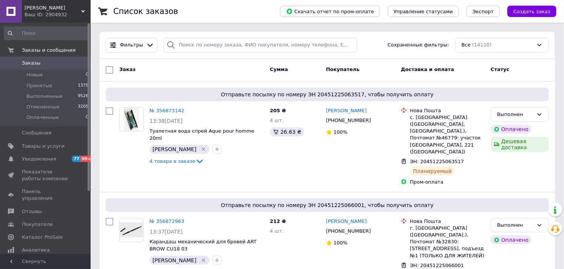
click at [32, 61] on span "Заказы" at bounding box center [31, 63] width 19 height 7
click at [43, 12] on div "Ваш ID: 2904932" at bounding box center [58, 14] width 66 height 7
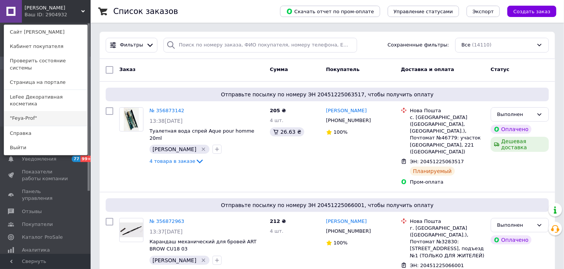
click at [31, 111] on link ""Feya-Prof"" at bounding box center [45, 118] width 83 height 14
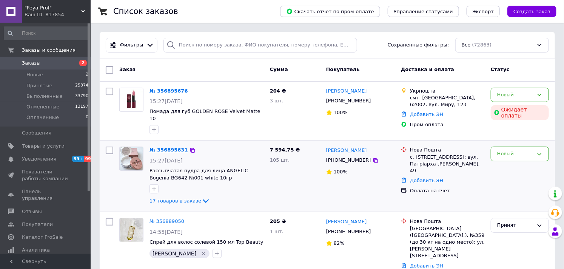
click at [170, 147] on link "№ 356895631" at bounding box center [169, 150] width 39 height 6
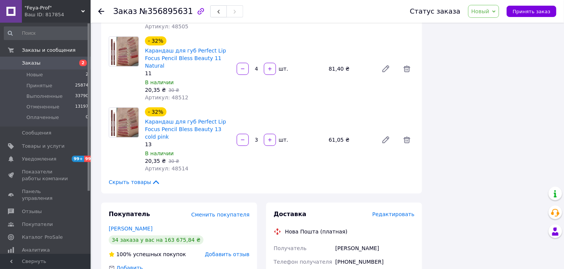
scroll to position [1007, 0]
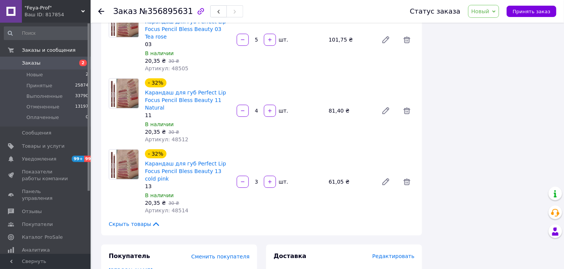
click at [481, 12] on span "Новый" at bounding box center [481, 11] width 18 height 6
click at [486, 22] on li "Принят" at bounding box center [489, 26] width 40 height 11
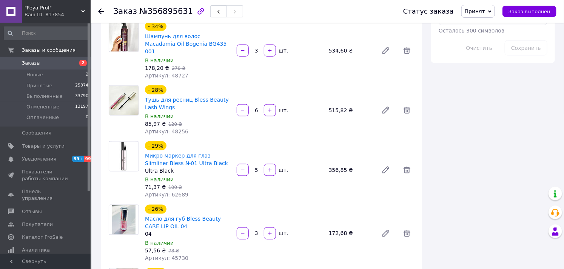
scroll to position [335, 0]
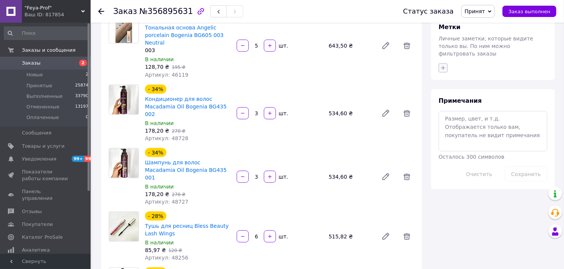
click at [442, 65] on icon "button" at bounding box center [444, 68] width 6 height 6
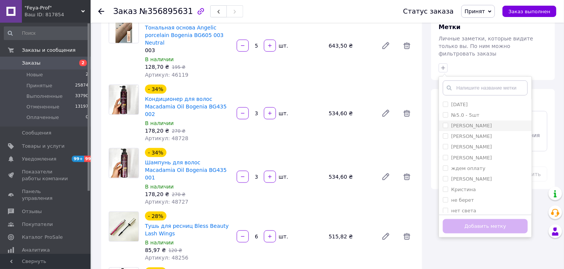
click at [445, 123] on input "[PERSON_NAME]" at bounding box center [445, 125] width 5 height 5
checkbox input "true"
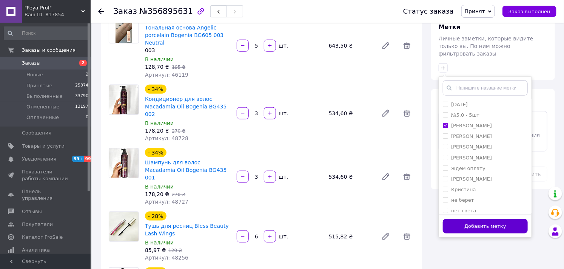
click at [451, 219] on button "Добавить метку" at bounding box center [485, 226] width 85 height 15
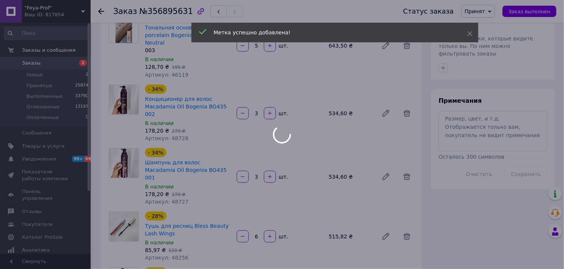
scroll to position [168, 0]
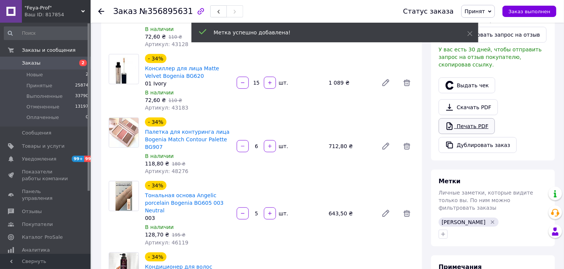
click at [478, 127] on link "Печать PDF" at bounding box center [467, 126] width 56 height 16
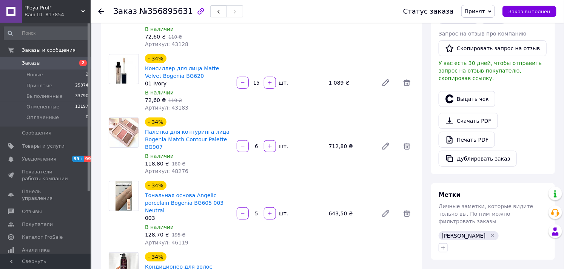
click at [32, 62] on span "Заказы" at bounding box center [31, 63] width 19 height 7
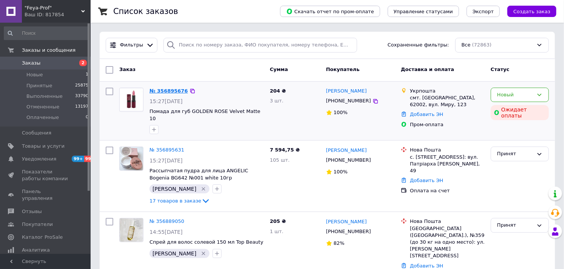
click at [155, 89] on link "№ 356895676" at bounding box center [169, 91] width 39 height 6
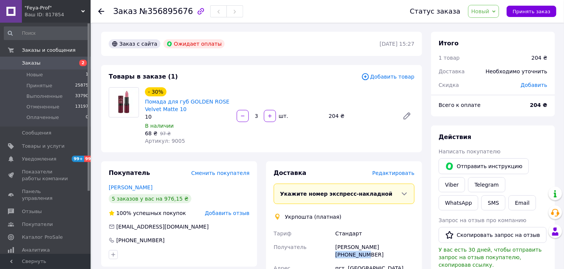
drag, startPoint x: 376, startPoint y: 247, endPoint x: 407, endPoint y: 247, distance: 30.2
click at [407, 247] on div "Яна Линник +380969651377" at bounding box center [375, 250] width 82 height 21
copy div "0969651377"
click at [30, 58] on link "Заказы 2" at bounding box center [46, 63] width 93 height 13
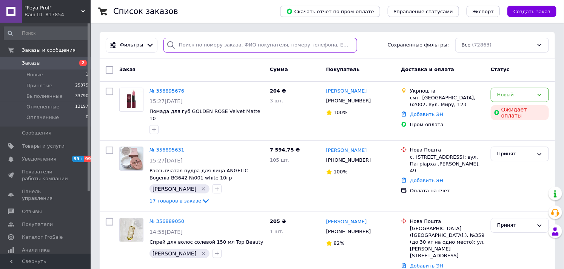
paste input "0969651377"
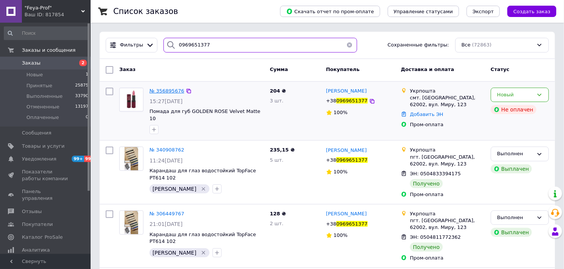
type input "0969651377"
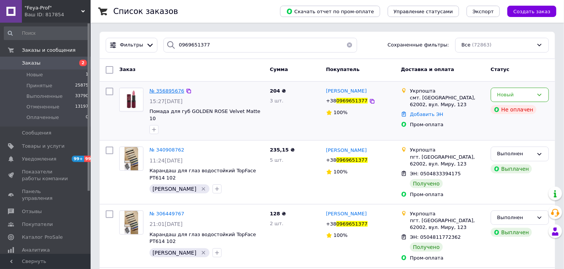
click at [170, 89] on span "№ 356895676" at bounding box center [167, 91] width 35 height 6
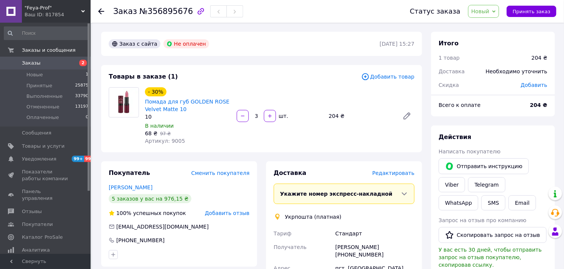
click at [495, 12] on span "Новый" at bounding box center [483, 11] width 31 height 13
click at [493, 22] on li "Принят" at bounding box center [489, 26] width 40 height 11
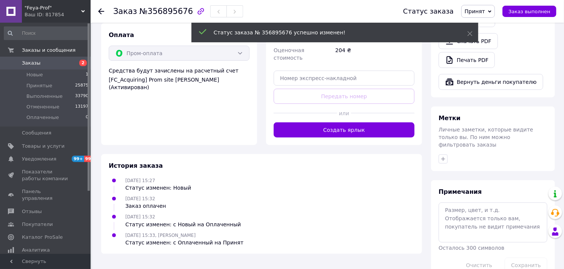
scroll to position [281, 0]
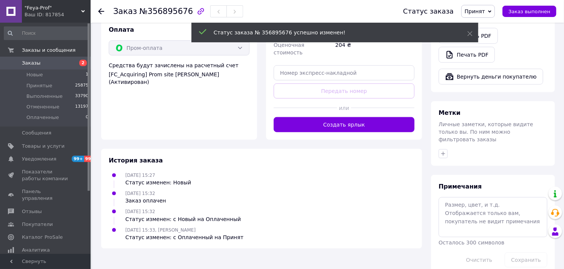
click at [443, 139] on div "Метки Личные заметки, которые видите только вы. По ним можно фильтровать заказы" at bounding box center [493, 133] width 124 height 65
click at [444, 151] on icon "button" at bounding box center [444, 154] width 6 height 6
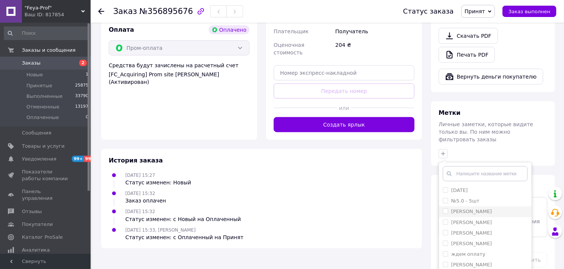
click at [444, 209] on input "[PERSON_NAME]" at bounding box center [445, 211] width 5 height 5
checkbox input "true"
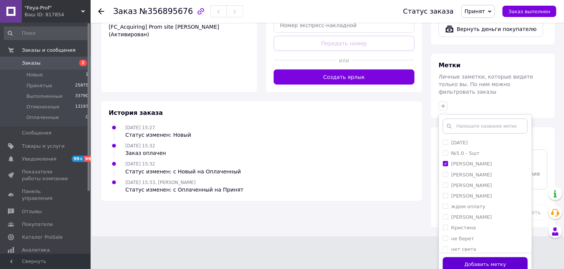
click at [496, 259] on button "Добавить метку" at bounding box center [485, 264] width 85 height 15
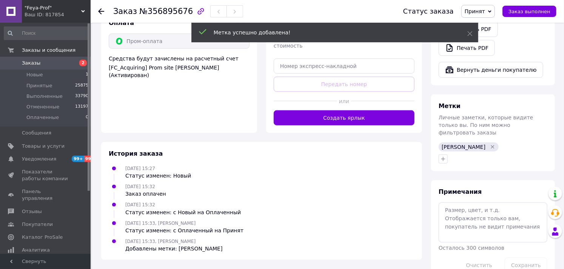
scroll to position [302, 0]
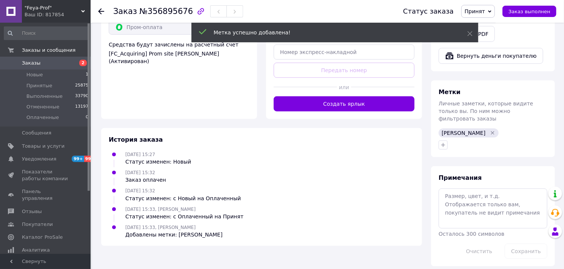
click at [21, 61] on span at bounding box center [11, 63] width 22 height 7
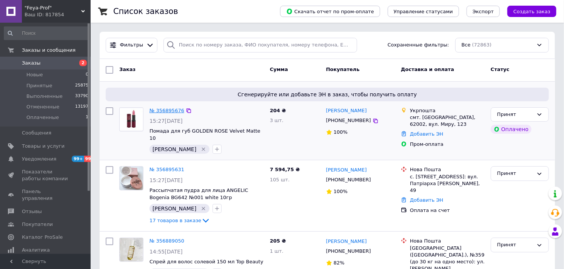
click at [174, 108] on link "№ 356895676" at bounding box center [167, 111] width 35 height 6
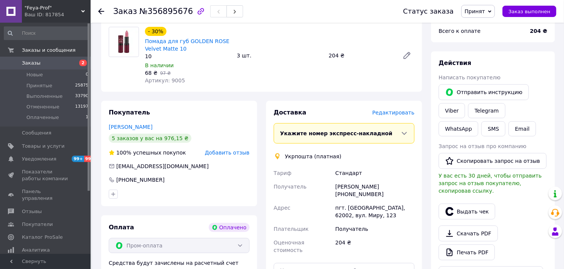
scroll to position [168, 0]
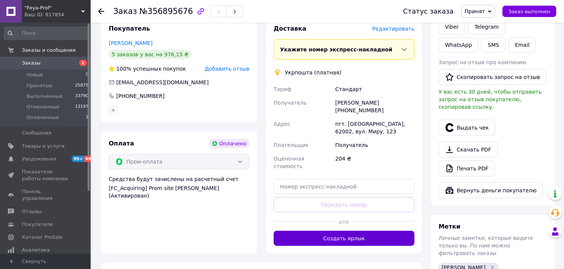
click at [368, 231] on button "Создать ярлык" at bounding box center [344, 238] width 141 height 15
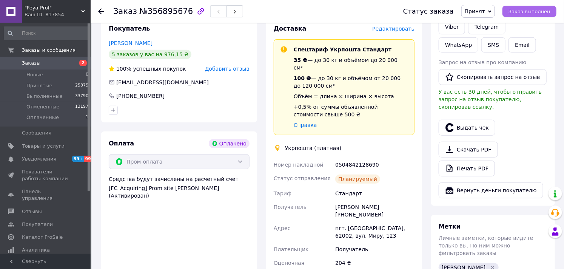
click at [530, 10] on span "Заказ выполнен" at bounding box center [530, 12] width 42 height 6
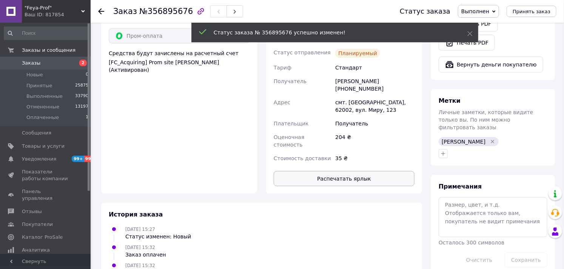
click at [368, 171] on button "Распечатать ярлык" at bounding box center [344, 178] width 141 height 15
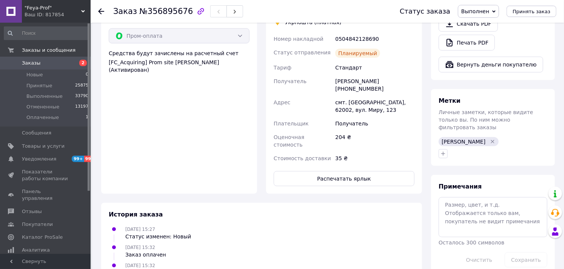
click at [31, 60] on span "Заказы" at bounding box center [31, 63] width 19 height 7
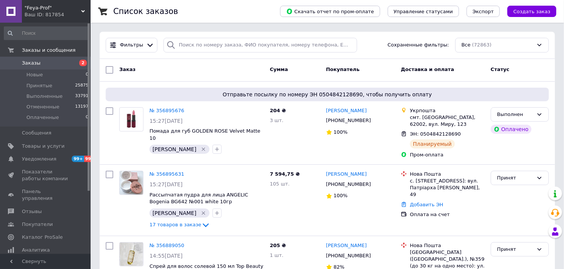
click at [36, 60] on span "Заказы" at bounding box center [31, 63] width 19 height 7
click at [29, 61] on span "Заказы" at bounding box center [31, 63] width 19 height 7
click at [31, 11] on span ""Feya-Prof"" at bounding box center [53, 8] width 57 height 7
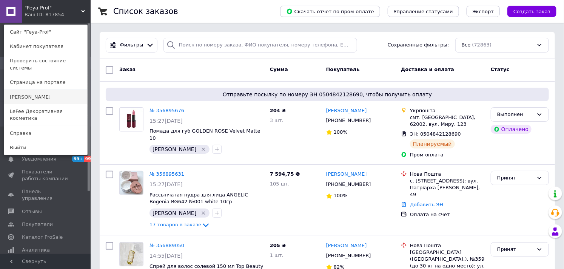
click at [22, 90] on link "[PERSON_NAME]" at bounding box center [45, 97] width 83 height 14
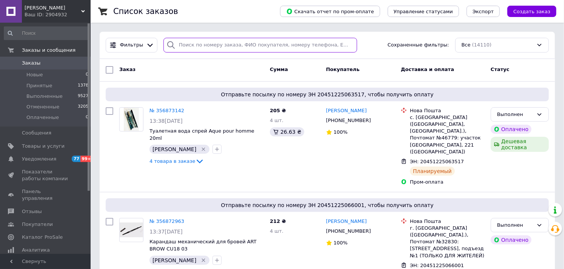
click at [221, 43] on input "search" at bounding box center [261, 45] width 194 height 15
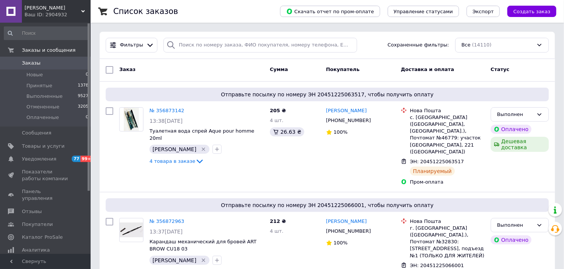
click at [42, 13] on div "Ваш ID: 2904932" at bounding box center [58, 14] width 66 height 7
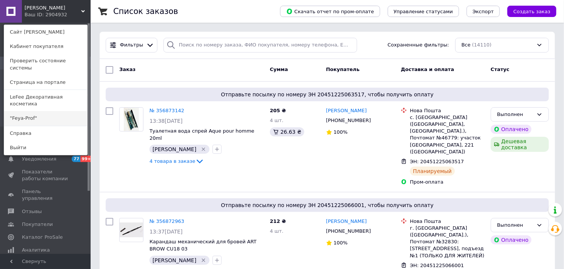
click at [17, 111] on link ""Feya-Prof"" at bounding box center [45, 118] width 83 height 14
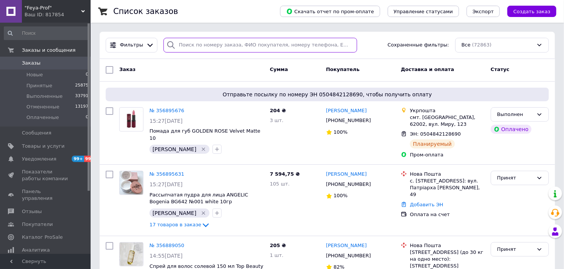
click at [237, 44] on input "search" at bounding box center [261, 45] width 194 height 15
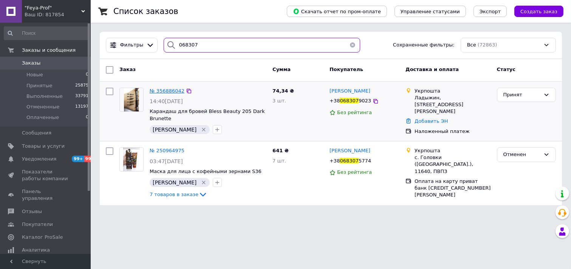
type input "068307"
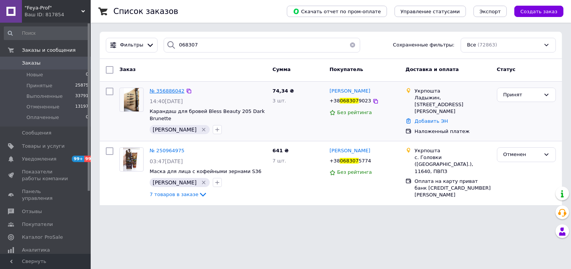
click at [166, 89] on span "№ 356886042" at bounding box center [167, 91] width 35 height 6
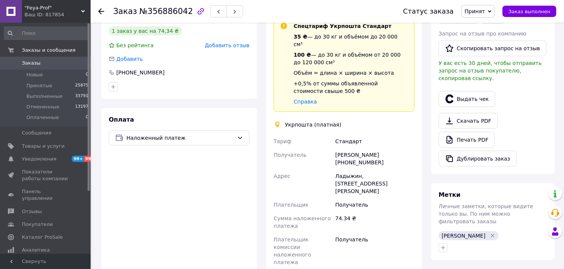
scroll to position [210, 0]
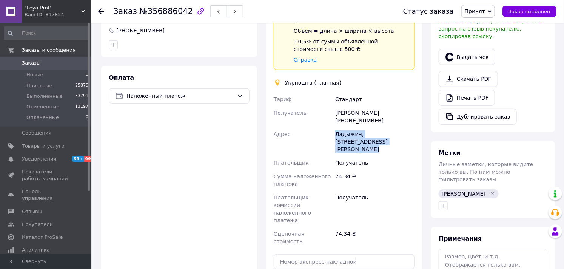
drag, startPoint x: 332, startPoint y: 122, endPoint x: 368, endPoint y: 137, distance: 38.0
click at [368, 137] on div "Тариф Стандарт Получатель Віталіна Петровська +380683079023 Адрес Ладыжин, 2432…" at bounding box center [344, 171] width 144 height 156
copy div "Адрес Ладыжин, 24321, вул. Петра Кравчика, 2"
drag, startPoint x: 360, startPoint y: 111, endPoint x: 375, endPoint y: 113, distance: 14.5
click at [375, 113] on div "[PERSON_NAME] [PHONE_NUMBER]" at bounding box center [375, 116] width 82 height 21
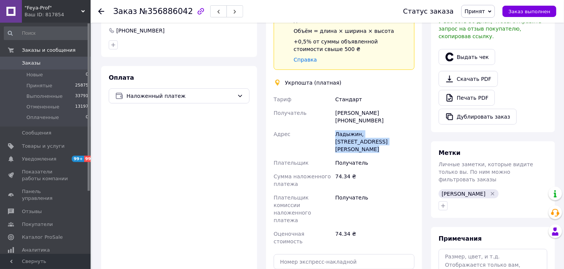
copy div "0683079023"
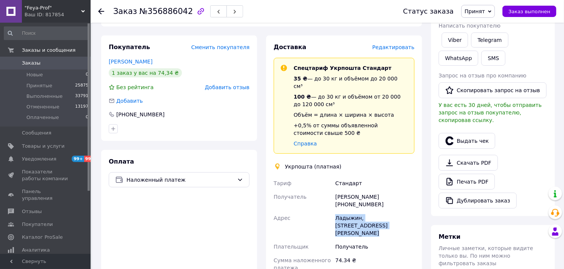
scroll to position [42, 0]
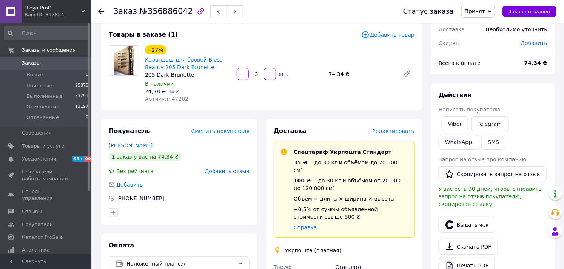
click at [28, 58] on link "Заказы 0" at bounding box center [46, 63] width 93 height 13
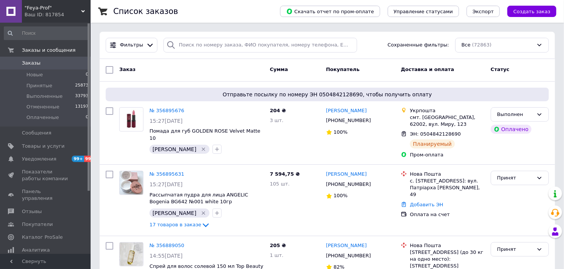
click at [46, 14] on div "Ваш ID: 817854" at bounding box center [58, 14] width 66 height 7
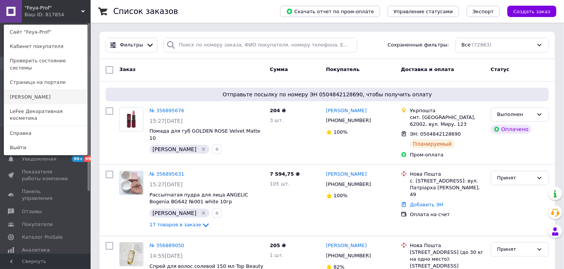
click at [21, 90] on link "[PERSON_NAME]" at bounding box center [45, 97] width 83 height 14
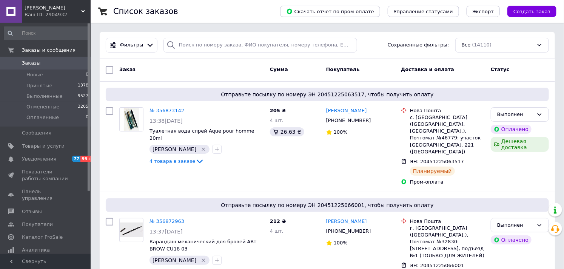
click at [33, 60] on span "Заказы" at bounding box center [31, 63] width 19 height 7
click at [36, 14] on div "Ваш ID: 2904932" at bounding box center [58, 14] width 66 height 7
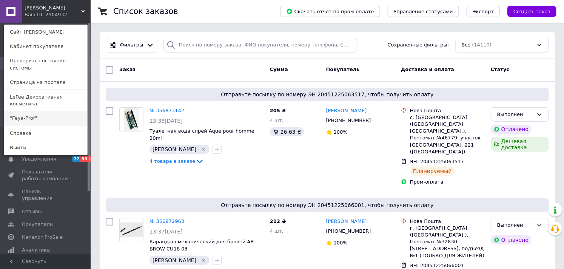
click at [29, 111] on link ""Feya-Prof"" at bounding box center [45, 118] width 83 height 14
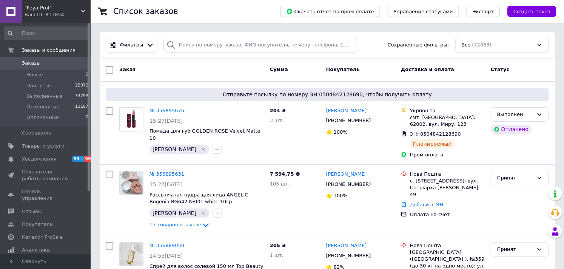
click at [38, 63] on span "Заказы" at bounding box center [31, 63] width 19 height 7
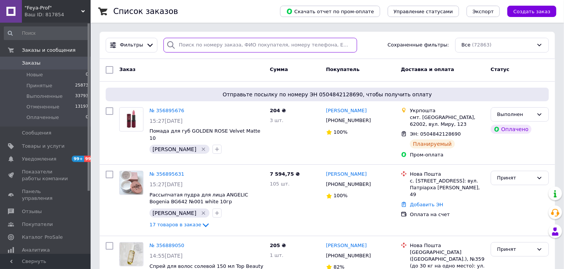
click at [213, 45] on input "search" at bounding box center [261, 45] width 194 height 15
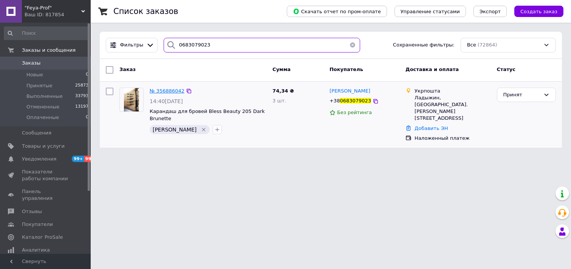
type input "0683079023"
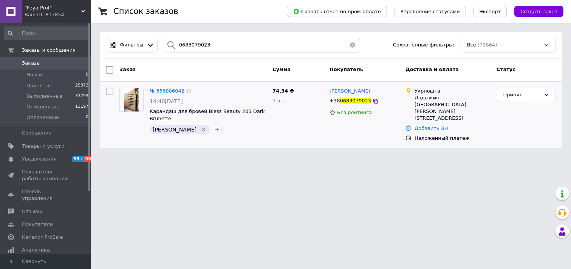
click at [172, 90] on span "№ 356886042" at bounding box center [167, 91] width 35 height 6
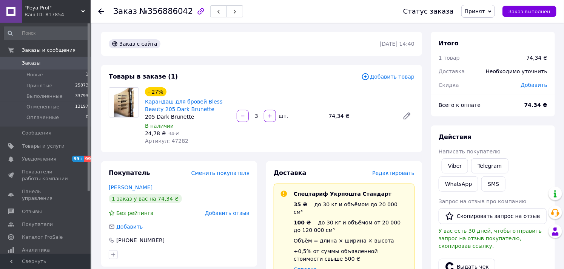
click at [31, 10] on span ""Feya-Prof"" at bounding box center [53, 8] width 57 height 7
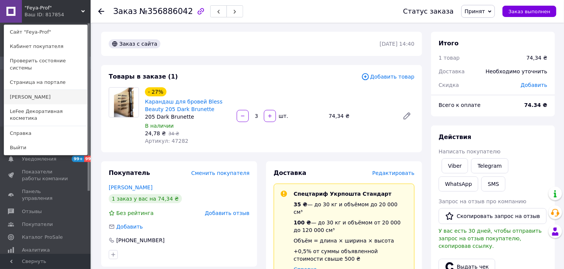
click at [23, 90] on link "[PERSON_NAME]" at bounding box center [45, 97] width 83 height 14
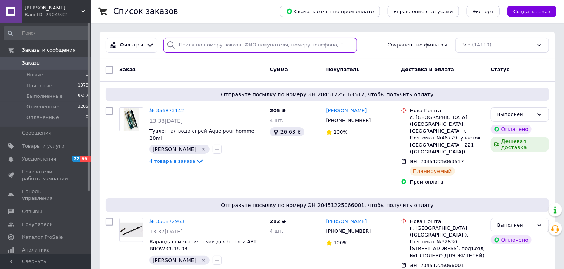
click at [199, 48] on input "search" at bounding box center [261, 45] width 194 height 15
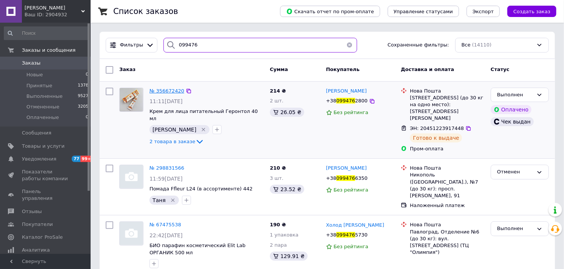
type input "099476"
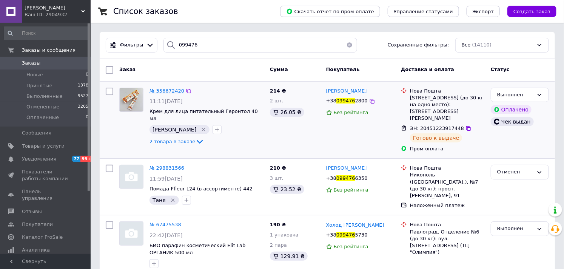
click at [170, 88] on span "№ 356672420" at bounding box center [167, 91] width 35 height 6
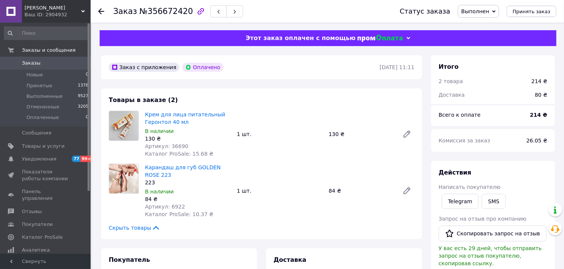
click at [41, 62] on span "Заказы" at bounding box center [46, 63] width 48 height 7
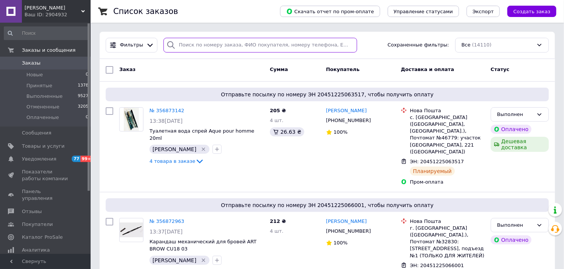
click at [210, 43] on input "search" at bounding box center [261, 45] width 194 height 15
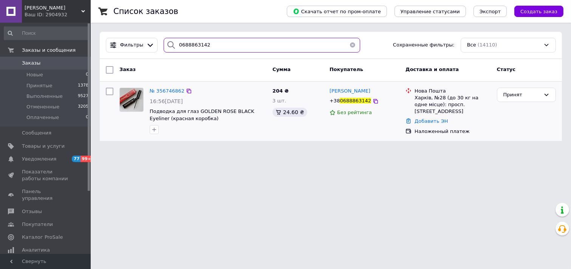
type input "0688863142"
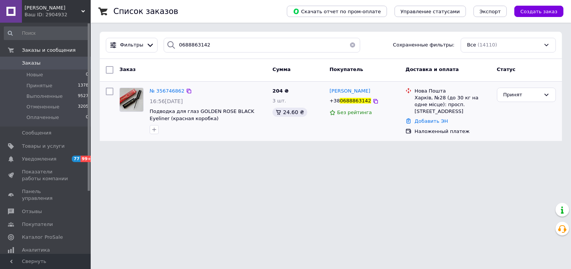
click at [162, 94] on div "№ 356746862" at bounding box center [167, 91] width 36 height 9
click at [172, 93] on span "№ 356746862" at bounding box center [167, 91] width 35 height 6
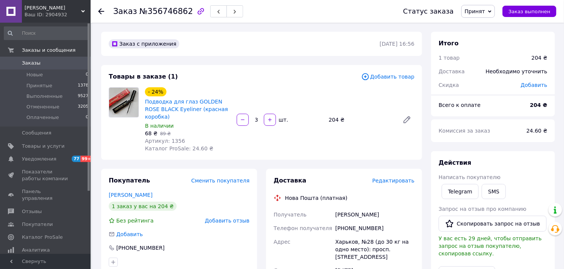
click at [32, 5] on span "[PERSON_NAME]" at bounding box center [53, 8] width 57 height 7
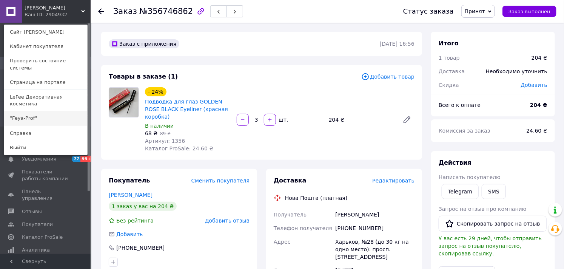
click at [21, 111] on link ""Feya-Prof"" at bounding box center [45, 118] width 83 height 14
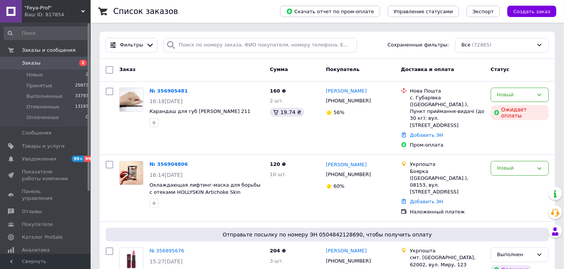
click at [43, 11] on div "Ваш ID: 817854" at bounding box center [58, 14] width 66 height 7
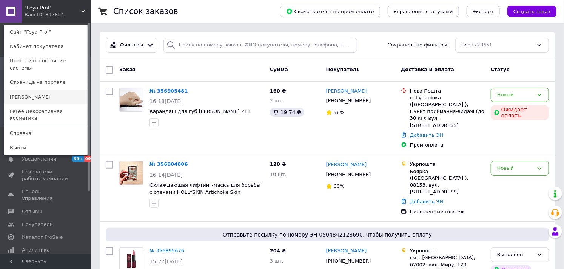
click at [21, 90] on link "[PERSON_NAME]" at bounding box center [45, 97] width 83 height 14
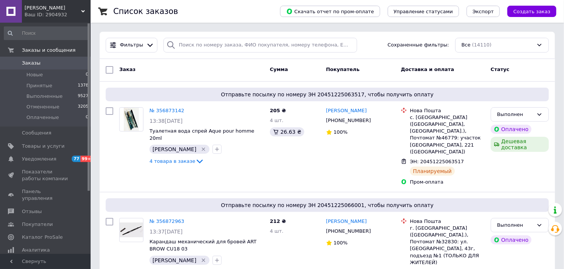
click at [34, 6] on span "[PERSON_NAME]" at bounding box center [53, 8] width 57 height 7
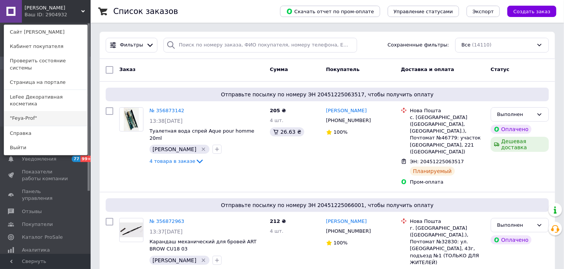
click at [22, 111] on link ""Feya-Prof"" at bounding box center [45, 118] width 83 height 14
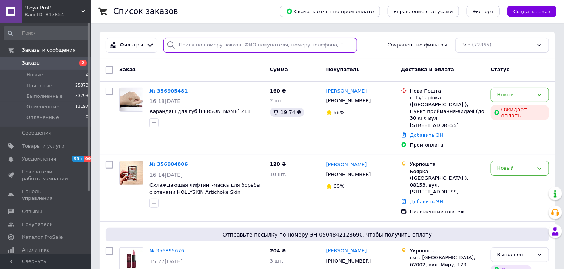
click at [219, 45] on input "search" at bounding box center [261, 45] width 194 height 15
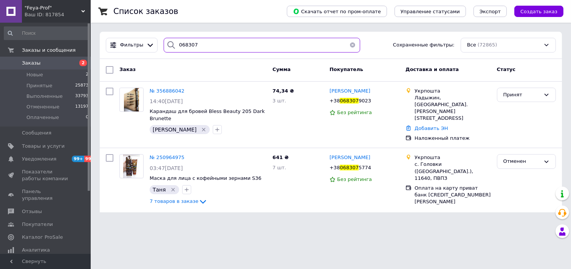
type input "068307"
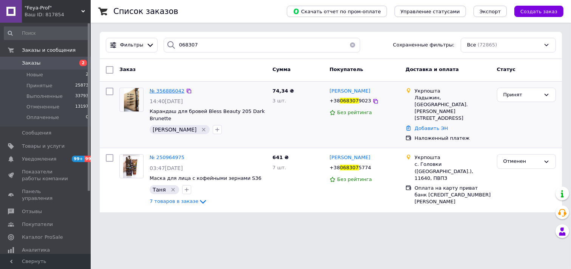
click at [168, 91] on span "№ 356886042" at bounding box center [167, 91] width 35 height 6
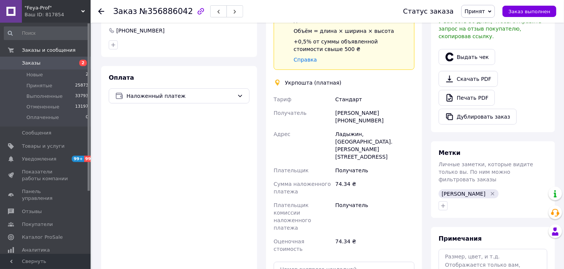
scroll to position [294, 0]
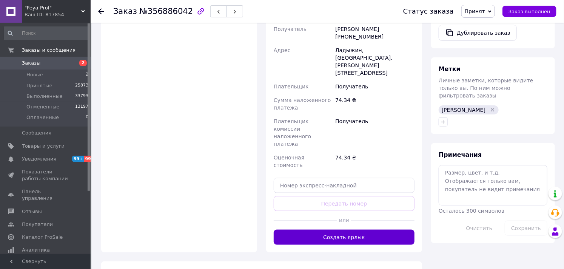
click at [345, 230] on button "Создать ярлык" at bounding box center [344, 237] width 141 height 15
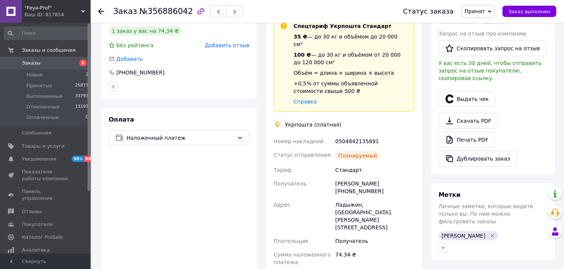
scroll to position [252, 0]
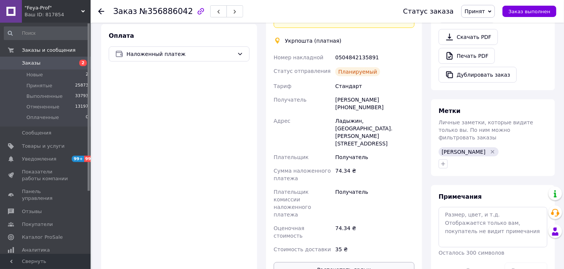
click at [360, 262] on button "Распечатать ярлык" at bounding box center [344, 269] width 141 height 15
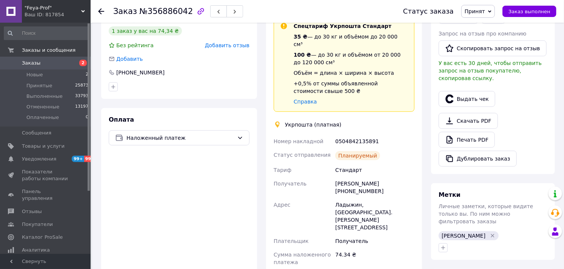
scroll to position [84, 0]
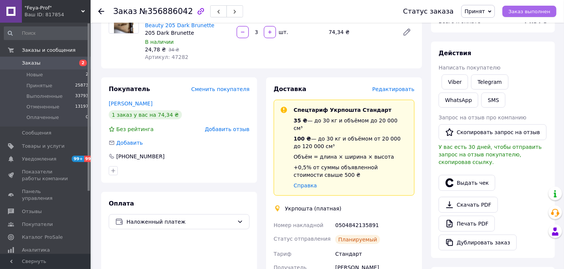
click at [538, 9] on span "Заказ выполнен" at bounding box center [530, 12] width 42 height 6
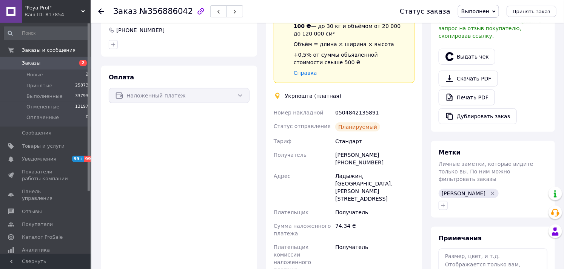
scroll to position [154, 0]
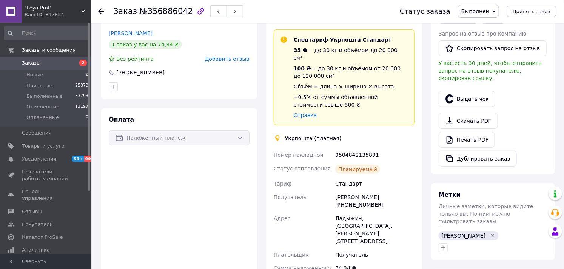
click at [32, 59] on link "Заказы 2" at bounding box center [46, 63] width 93 height 13
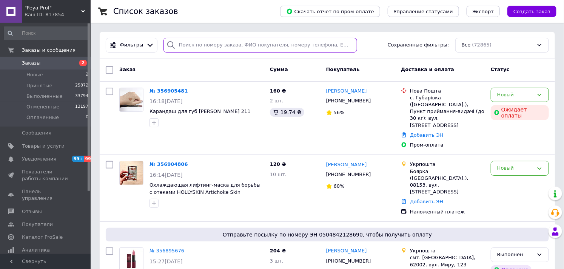
click at [193, 47] on input "search" at bounding box center [261, 45] width 194 height 15
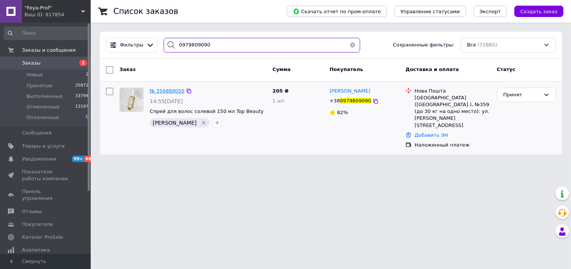
type input "0979809090"
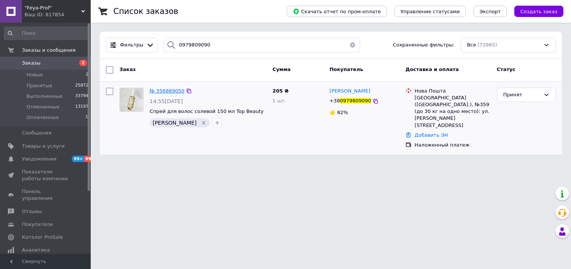
click at [172, 90] on span "№ 356889050" at bounding box center [167, 91] width 35 height 6
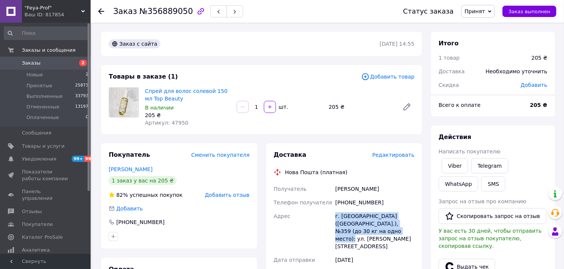
drag, startPoint x: 335, startPoint y: 217, endPoint x: 377, endPoint y: 230, distance: 44.0
click at [377, 230] on div "г. Киев (Киевская обл.), №359 (до 30 кг на одно место): ул. Волынская, 25" at bounding box center [375, 231] width 82 height 44
copy div "г. Киев (Киевская обл.), №359 (до 30 кг на одно место): ул. Волынская, 25"
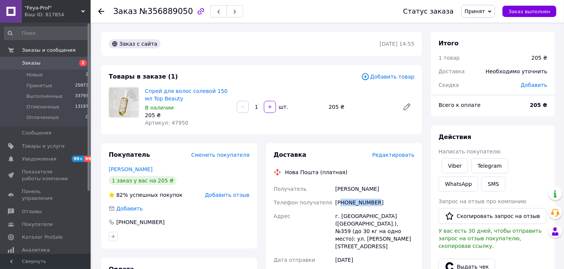
drag, startPoint x: 343, startPoint y: 202, endPoint x: 381, endPoint y: 206, distance: 38.4
click at [381, 206] on div "[PHONE_NUMBER]" at bounding box center [375, 203] width 82 height 14
copy div "80979809090"
click at [536, 12] on span "Заказ выполнен" at bounding box center [530, 12] width 42 height 6
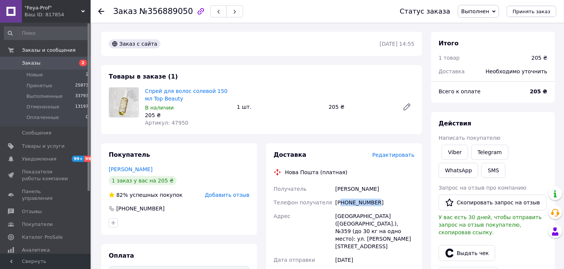
copy div "80979809090"
click at [36, 62] on span "Заказы" at bounding box center [31, 63] width 19 height 7
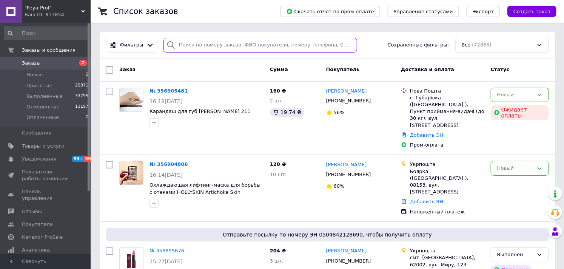
click at [227, 43] on input "search" at bounding box center [261, 45] width 194 height 15
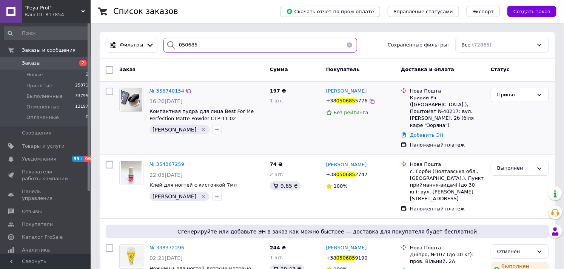
type input "050685"
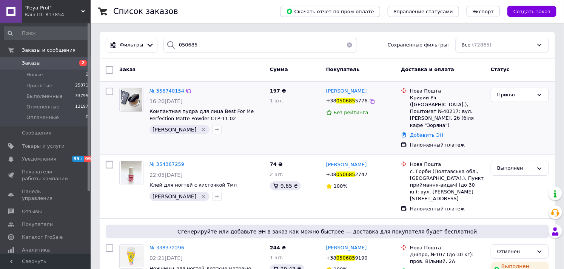
click at [162, 88] on span "№ 356740154" at bounding box center [167, 91] width 35 height 6
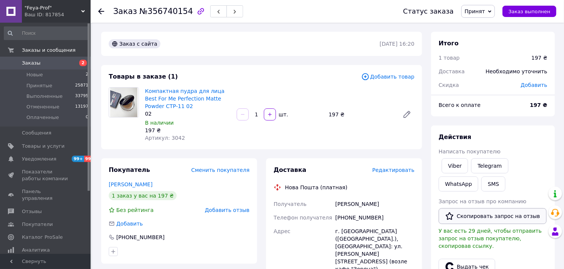
scroll to position [84, 0]
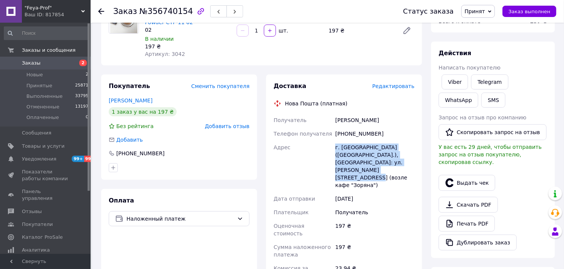
drag, startPoint x: 335, startPoint y: 146, endPoint x: 365, endPoint y: 182, distance: 47.2
click at [365, 182] on div "г. Кривой Рог (Днепропетровская обл.), Почтомат №40217: ул. Шурупова, 2б (возле…" at bounding box center [375, 166] width 82 height 51
copy div "г. Кривой Рог (Днепропетровская обл.), Почтомат №40217: ул. Шурупова, 2б (возле…"
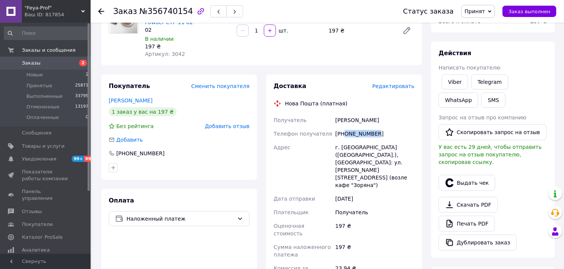
drag, startPoint x: 345, startPoint y: 133, endPoint x: 376, endPoint y: 135, distance: 31.0
click at [376, 135] on div "+380506855776" at bounding box center [375, 134] width 82 height 14
copy div "0506855776"
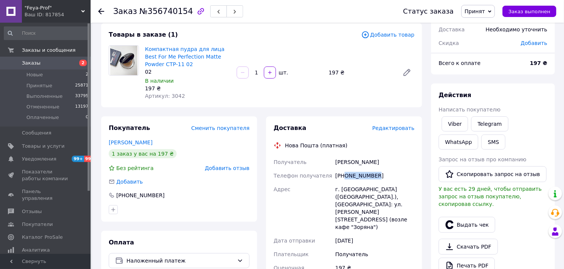
scroll to position [0, 0]
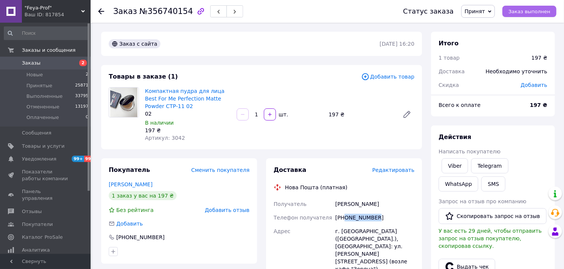
click at [527, 11] on span "Заказ выполнен" at bounding box center [530, 12] width 42 height 6
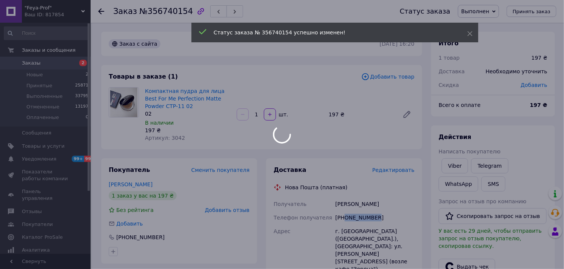
scroll to position [42, 0]
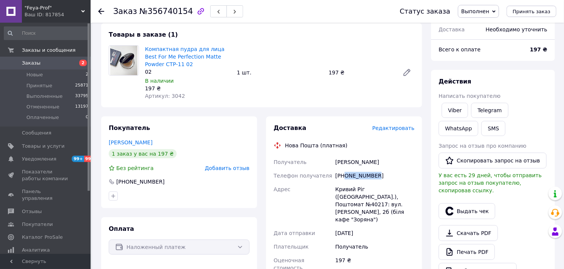
copy div "0506855776"
drag, startPoint x: 386, startPoint y: 195, endPoint x: 400, endPoint y: 196, distance: 13.6
click at [400, 196] on div "Кривий Ріг (Дніпропетровська обл.), Поштомат №40217: вул. Шурупова, 2б (біля ка…" at bounding box center [375, 204] width 82 height 44
copy div "40217"
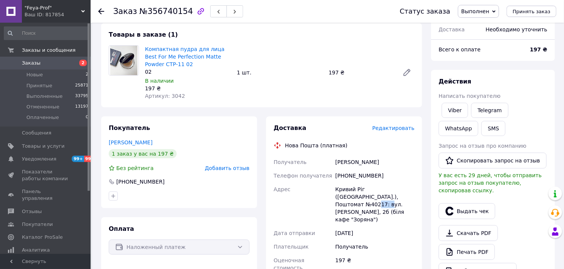
click at [28, 62] on span "Заказы" at bounding box center [31, 63] width 19 height 7
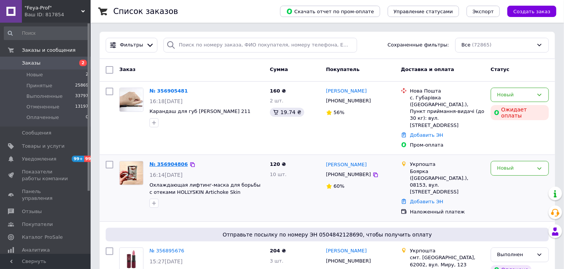
click at [165, 161] on link "№ 356904806" at bounding box center [169, 164] width 39 height 6
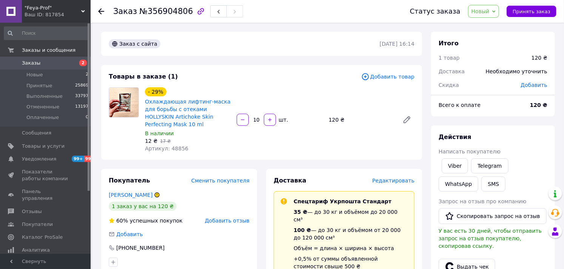
click at [486, 12] on span "Новый" at bounding box center [481, 11] width 18 height 6
click at [488, 23] on li "Принят" at bounding box center [489, 26] width 40 height 11
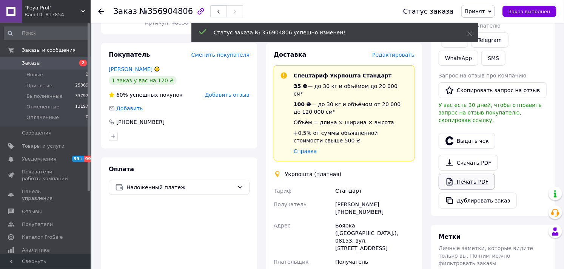
click at [480, 180] on link "Печать PDF" at bounding box center [467, 182] width 56 height 16
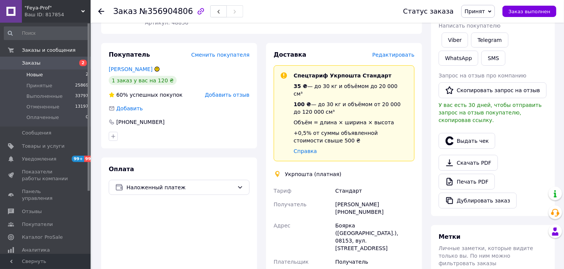
click at [33, 72] on span "Новые" at bounding box center [34, 74] width 17 height 7
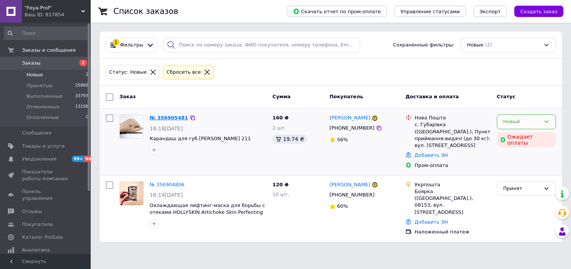
click at [171, 117] on link "№ 356905481" at bounding box center [169, 118] width 39 height 6
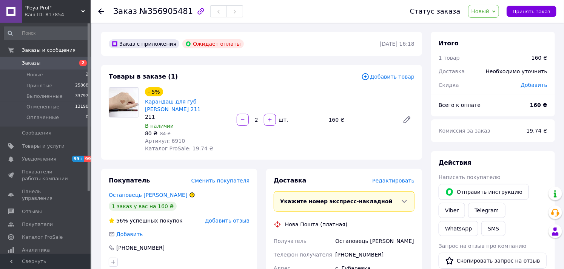
click at [481, 11] on span "Новый" at bounding box center [481, 11] width 18 height 6
click at [486, 24] on li "Принят" at bounding box center [489, 26] width 40 height 11
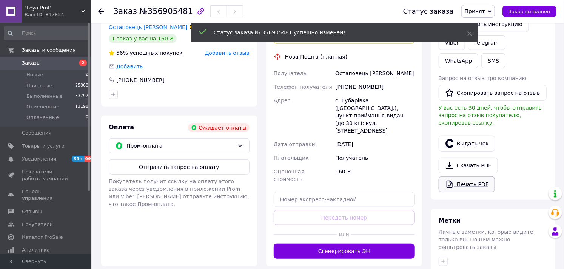
click at [475, 179] on link "Печать PDF" at bounding box center [467, 184] width 56 height 16
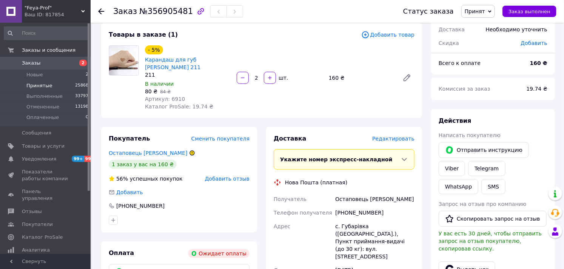
scroll to position [0, 0]
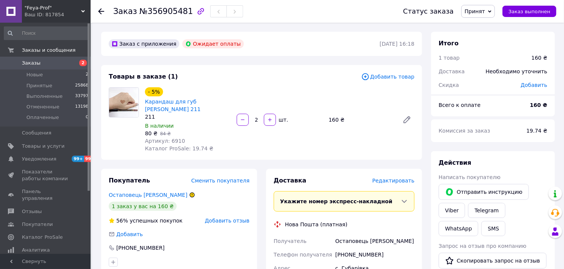
click at [24, 62] on span "Заказы" at bounding box center [31, 63] width 19 height 7
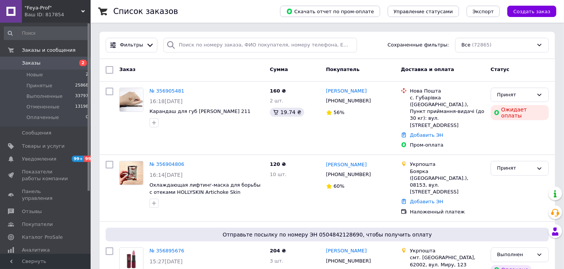
click at [43, 12] on div "Ваш ID: 817854" at bounding box center [58, 14] width 66 height 7
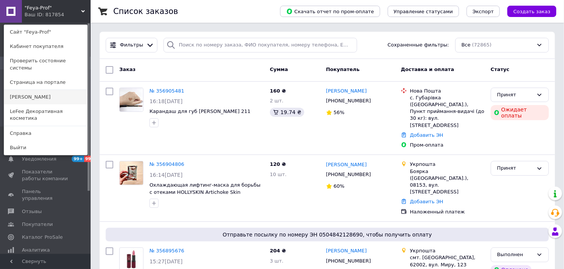
click at [20, 91] on link "[PERSON_NAME]" at bounding box center [45, 97] width 83 height 14
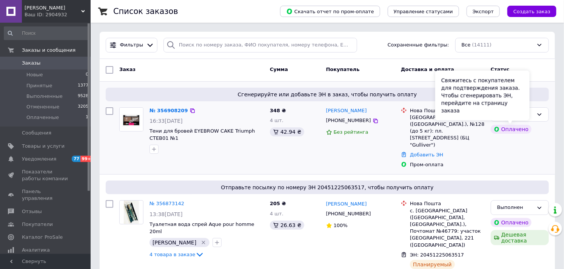
click at [516, 115] on div "Свяжитесь с покупателем для подтверждения заказа. Чтобы сгенерировать ЭН, перей…" at bounding box center [483, 96] width 94 height 50
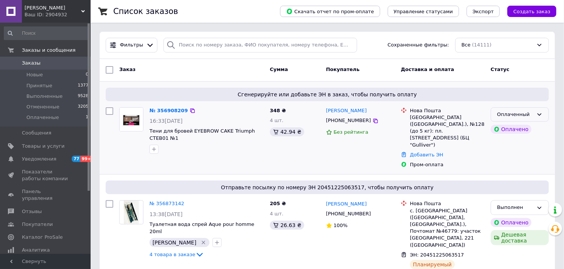
click at [537, 116] on icon at bounding box center [540, 114] width 6 height 6
click at [516, 128] on li "Принят" at bounding box center [520, 130] width 57 height 14
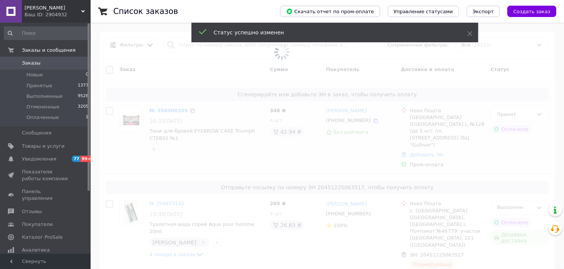
click at [31, 62] on span "Заказы" at bounding box center [31, 63] width 19 height 7
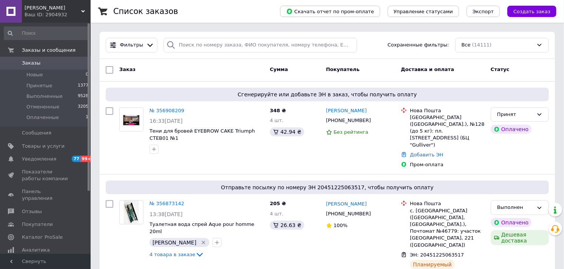
click at [204, 33] on div "Фильтры Сохраненные фильтры: Все (14111)" at bounding box center [328, 45] width 456 height 27
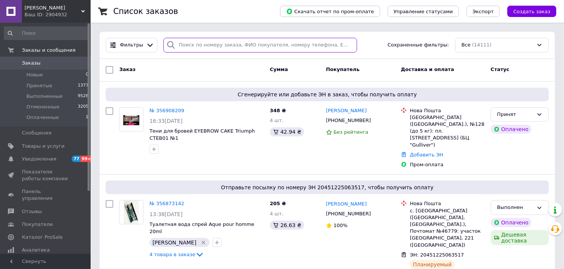
click at [201, 43] on input "search" at bounding box center [261, 45] width 194 height 15
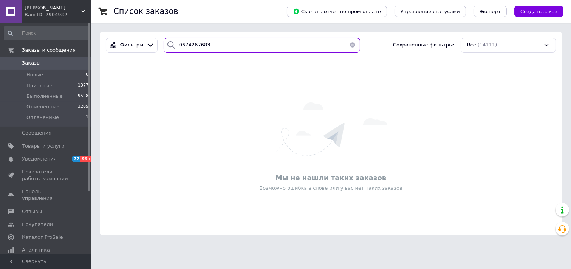
drag, startPoint x: 204, startPoint y: 45, endPoint x: 172, endPoint y: 46, distance: 32.2
click at [172, 46] on div "0674267683" at bounding box center [262, 45] width 196 height 15
type input "0674267683"
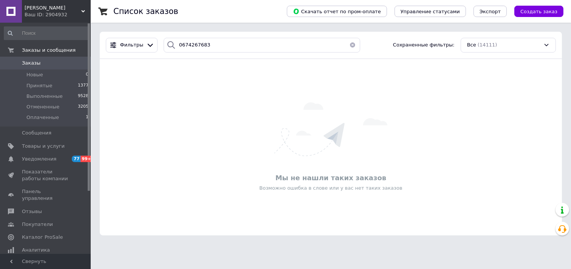
click at [58, 13] on div "Ваш ID: 2904932" at bounding box center [58, 14] width 66 height 7
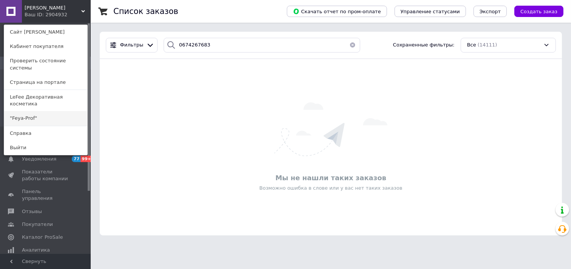
click at [27, 111] on link ""Feya-Prof"" at bounding box center [45, 118] width 83 height 14
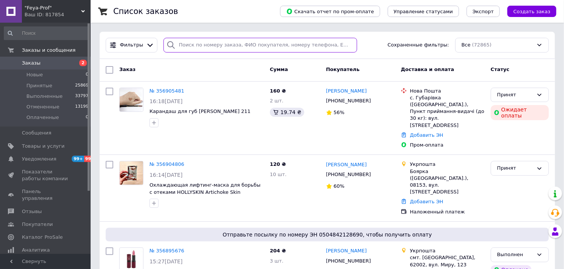
paste input "0674267683"
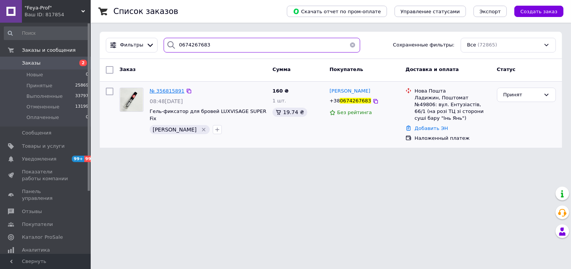
type input "0674267683"
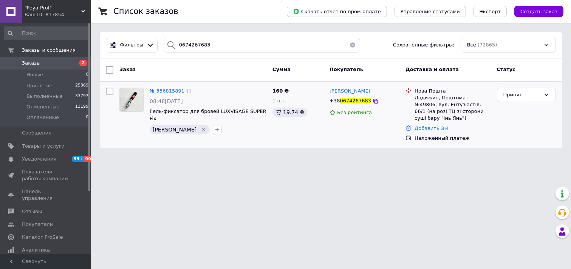
click at [167, 91] on span "№ 356815891" at bounding box center [167, 91] width 35 height 6
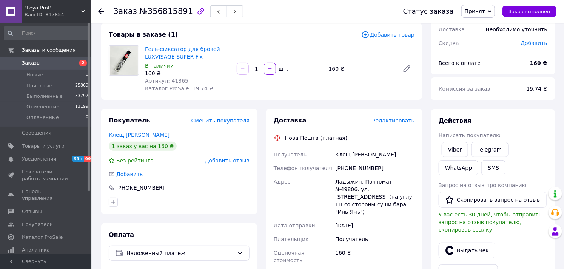
scroll to position [84, 0]
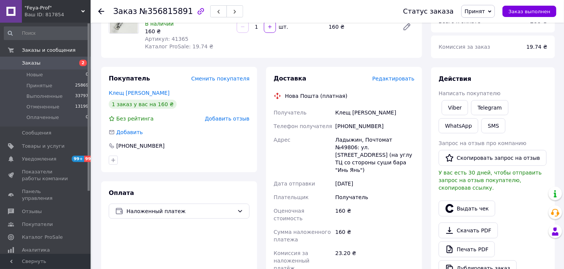
drag, startPoint x: 334, startPoint y: 139, endPoint x: 374, endPoint y: 161, distance: 46.0
click at [374, 161] on div "Ладыжин, Почтомат №49806: ул. [STREET_ADDRESS] (на углу ТЦ со стороны суши бара…" at bounding box center [375, 155] width 82 height 44
copy div "Ладыжин, Почтомат №49806: ул. [STREET_ADDRESS] (на углу ТЦ со стороны суши бара…"
drag, startPoint x: 345, startPoint y: 125, endPoint x: 390, endPoint y: 130, distance: 44.9
click at [390, 130] on div "[PHONE_NUMBER]" at bounding box center [375, 126] width 82 height 14
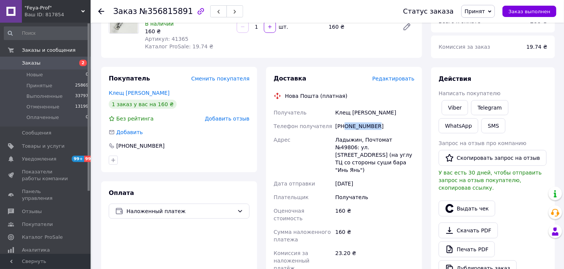
copy div "0674267683"
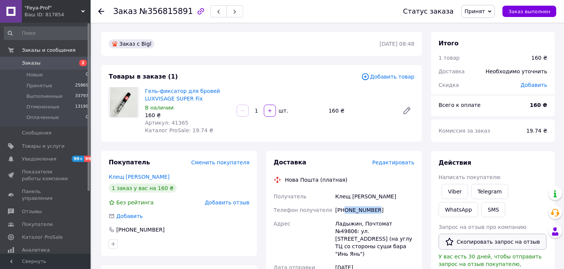
scroll to position [168, 0]
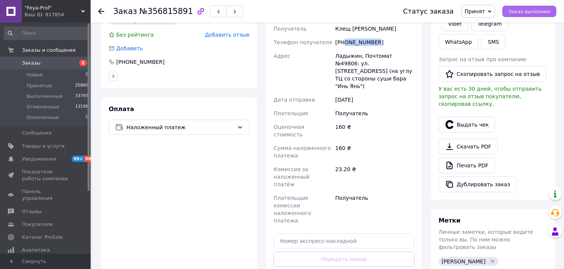
click at [539, 11] on span "Заказ выполнен" at bounding box center [530, 12] width 42 height 6
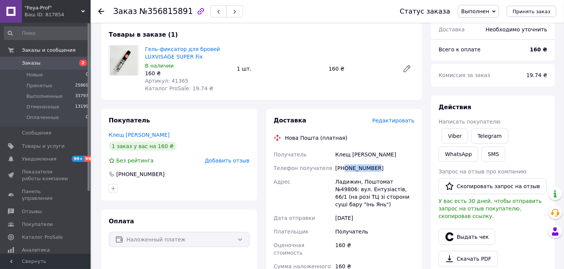
copy div "0674267683"
drag, startPoint x: 394, startPoint y: 183, endPoint x: 410, endPoint y: 185, distance: 15.6
click at [410, 185] on div "Ладижин, Поштомат №49806: вул. Ентузіастів, 66/1 (на розі ТЦ зі сторони суші ба…" at bounding box center [375, 193] width 82 height 36
copy div "49806"
click at [33, 62] on span "Заказы" at bounding box center [31, 63] width 19 height 7
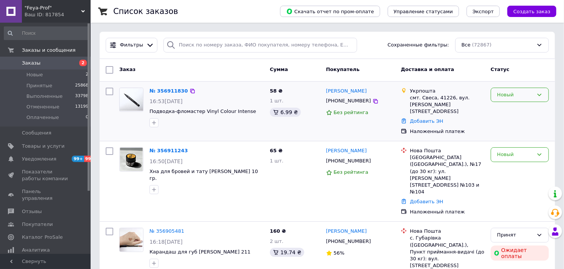
click at [523, 97] on div "Новый" at bounding box center [516, 95] width 36 height 8
click at [527, 109] on li "Принят" at bounding box center [520, 111] width 57 height 14
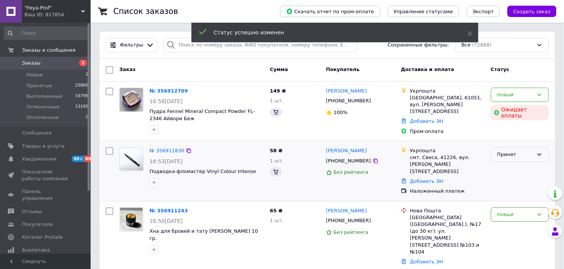
click at [507, 155] on div "Принят" at bounding box center [516, 155] width 36 height 8
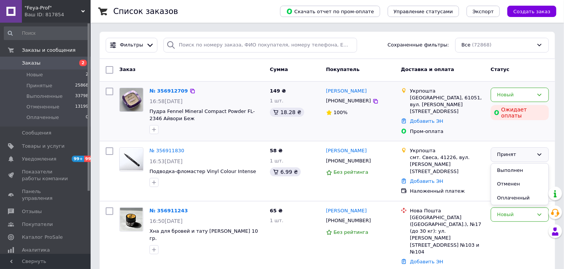
click at [511, 123] on div "Новый Ожидает оплаты" at bounding box center [520, 112] width 64 height 54
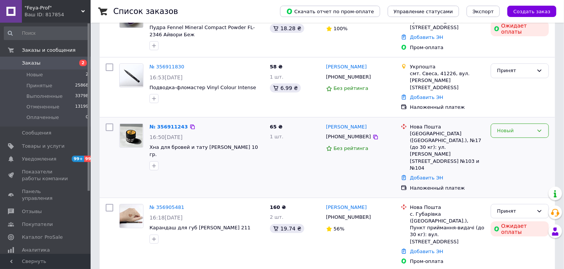
click at [522, 127] on div "Новый" at bounding box center [516, 131] width 36 height 8
click at [518, 139] on li "Принят" at bounding box center [520, 146] width 57 height 14
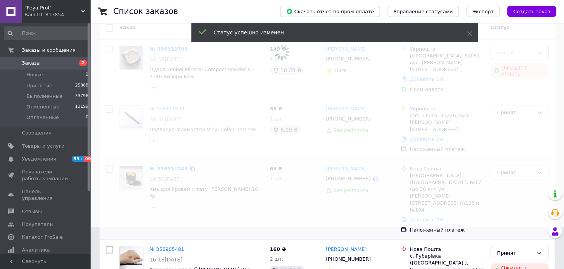
scroll to position [0, 0]
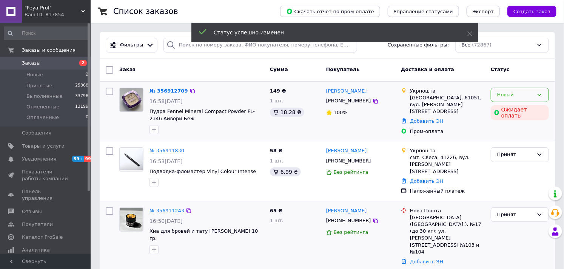
click at [513, 97] on div "Новый" at bounding box center [516, 95] width 36 height 8
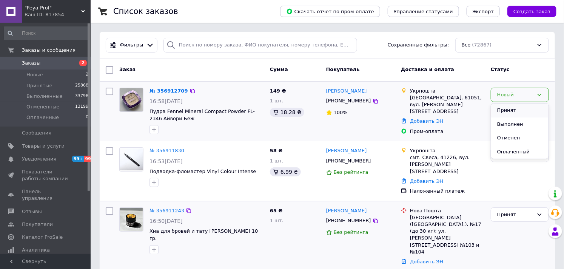
click at [505, 108] on li "Принят" at bounding box center [520, 111] width 57 height 14
click at [26, 60] on span "Заказы" at bounding box center [31, 63] width 19 height 7
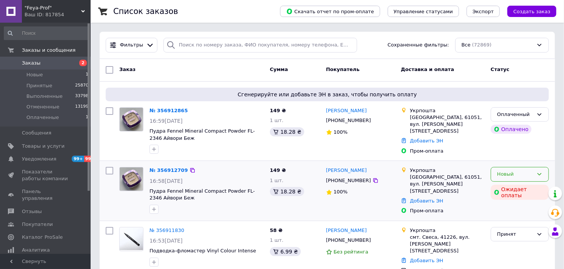
click at [539, 175] on icon at bounding box center [540, 174] width 6 height 6
click at [519, 188] on li "Принят" at bounding box center [520, 190] width 57 height 14
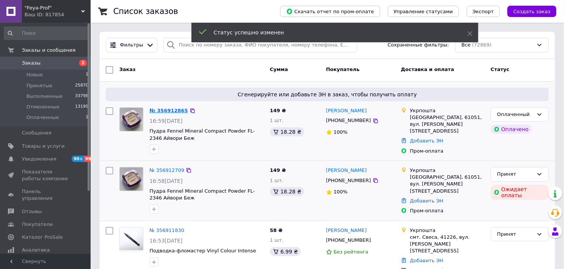
click at [167, 113] on link "№ 356912865" at bounding box center [169, 111] width 39 height 6
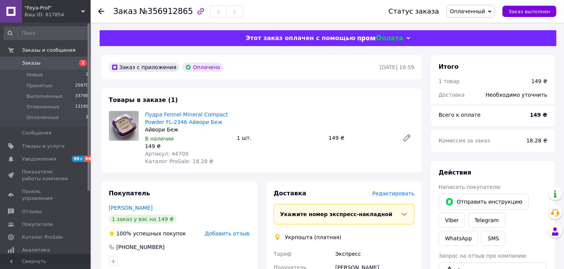
click at [467, 13] on span "Оплаченный" at bounding box center [467, 11] width 35 height 6
click at [468, 25] on li "Принят" at bounding box center [471, 26] width 48 height 11
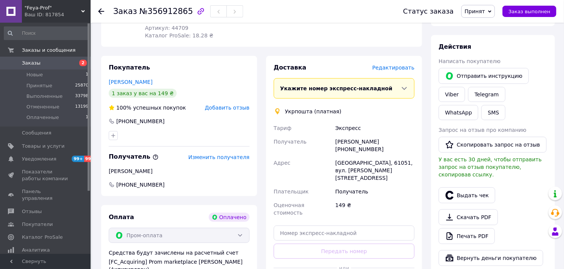
click at [34, 60] on span "Заказы" at bounding box center [31, 63] width 19 height 7
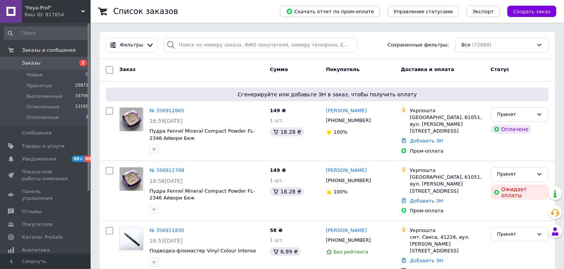
click at [34, 63] on span "Заказы" at bounding box center [31, 63] width 19 height 7
click at [39, 116] on span "Оплаченные" at bounding box center [42, 117] width 32 height 7
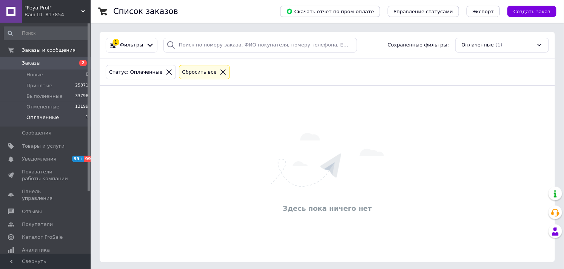
click at [43, 11] on div "Ваш ID: 817854" at bounding box center [58, 14] width 66 height 7
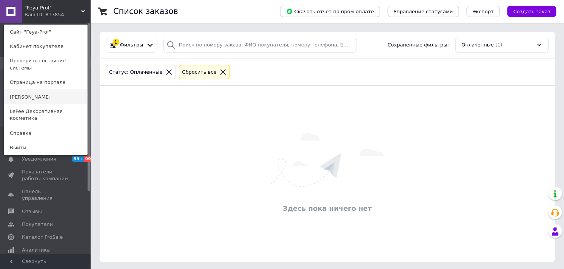
click at [23, 90] on link "[PERSON_NAME]" at bounding box center [45, 97] width 83 height 14
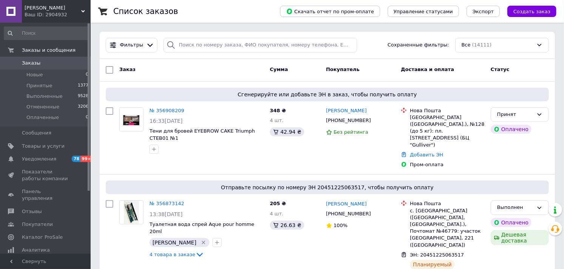
click at [38, 10] on span "[PERSON_NAME]" at bounding box center [53, 8] width 57 height 7
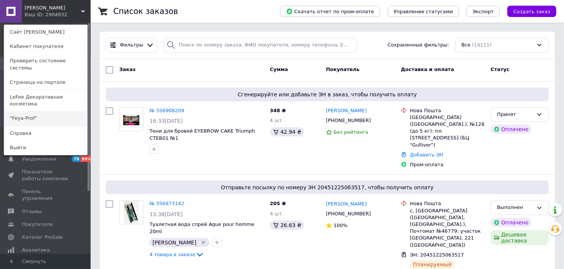
click at [28, 111] on link ""Feya-Prof"" at bounding box center [45, 118] width 83 height 14
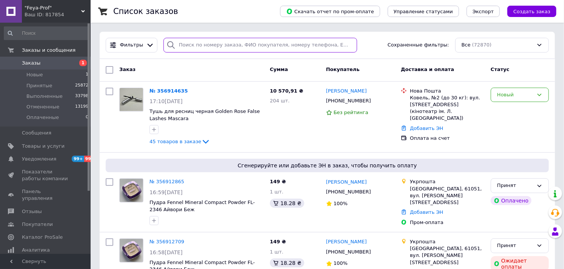
click at [224, 49] on input "search" at bounding box center [261, 45] width 194 height 15
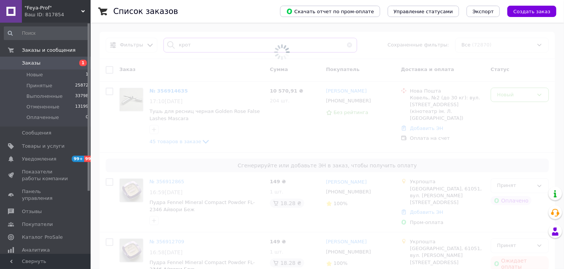
type input "крот"
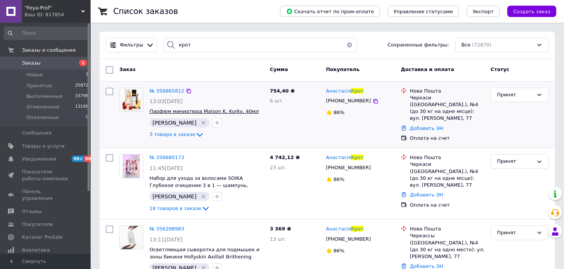
click at [190, 111] on span "Парфюм миниатюра Maison K. Kurky, 40мл" at bounding box center [205, 111] width 110 height 6
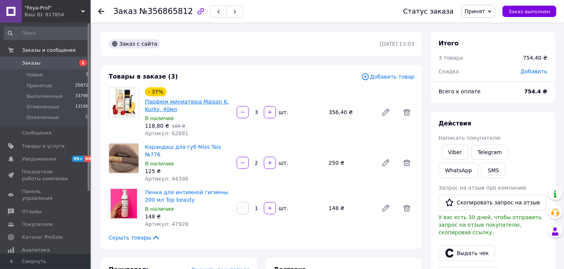
click at [180, 103] on link "Парфюм миниатюра Maison K. Kurky, 40мл" at bounding box center [187, 106] width 84 height 14
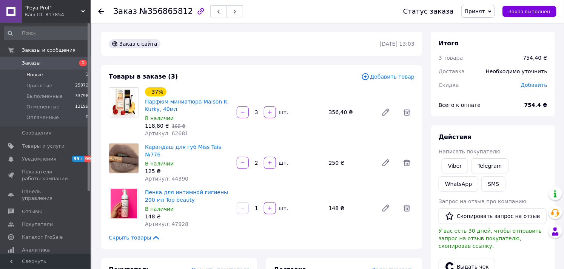
click at [40, 73] on span "Новые" at bounding box center [34, 74] width 17 height 7
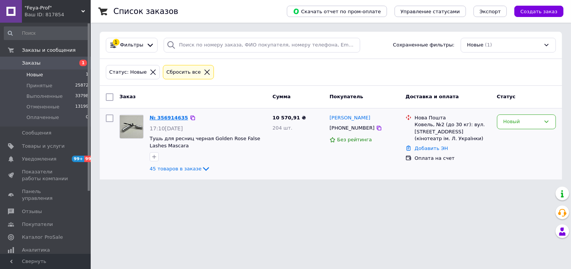
click at [171, 118] on link "№ 356914635" at bounding box center [169, 118] width 39 height 6
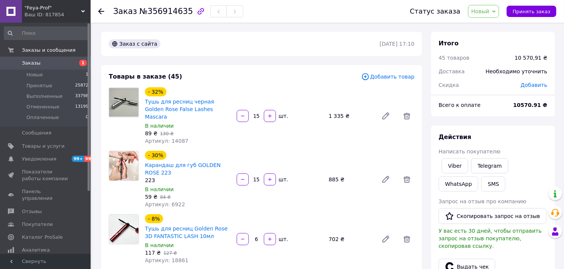
click at [485, 12] on span "Новый" at bounding box center [481, 11] width 18 height 6
click at [489, 26] on li "Принят" at bounding box center [489, 26] width 40 height 11
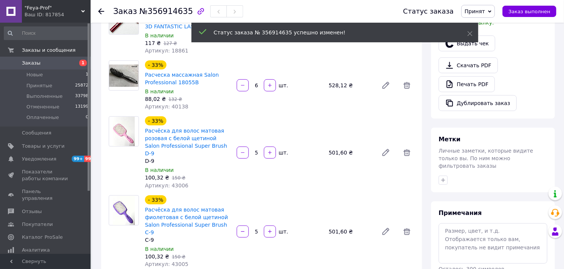
scroll to position [168, 0]
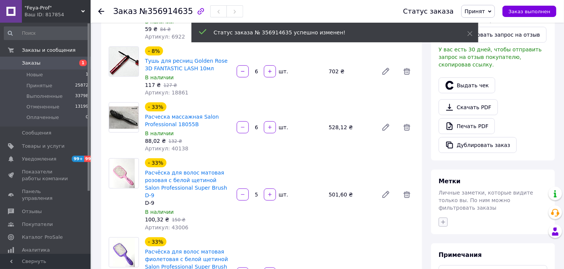
click at [445, 219] on icon "button" at bounding box center [444, 222] width 6 height 6
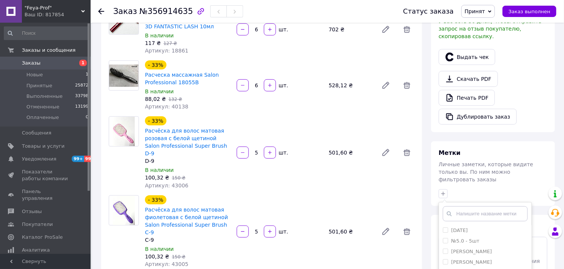
scroll to position [335, 0]
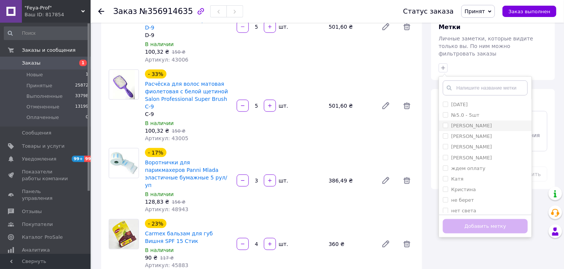
click at [462, 123] on label "[PERSON_NAME]" at bounding box center [471, 126] width 41 height 6
checkbox input "true"
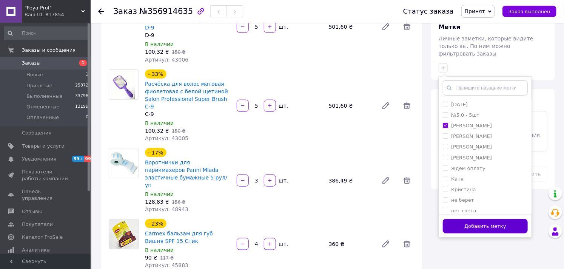
click at [474, 219] on button "Добавить метку" at bounding box center [485, 226] width 85 height 15
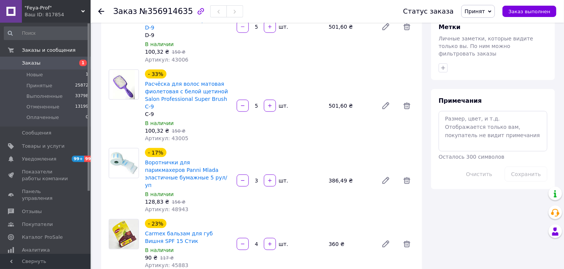
scroll to position [168, 0]
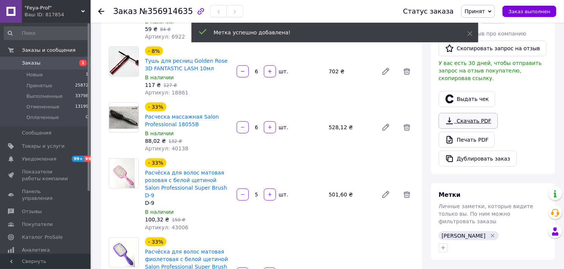
click at [480, 128] on link "Скачать PDF" at bounding box center [468, 121] width 59 height 16
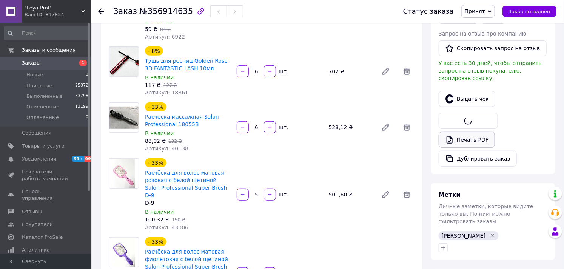
click at [478, 141] on link "Печать PDF" at bounding box center [467, 140] width 56 height 16
click at [25, 60] on span "Заказы" at bounding box center [31, 63] width 19 height 7
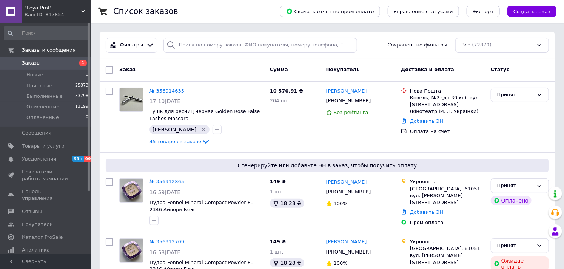
click at [34, 8] on span ""Feya-Prof"" at bounding box center [53, 8] width 57 height 7
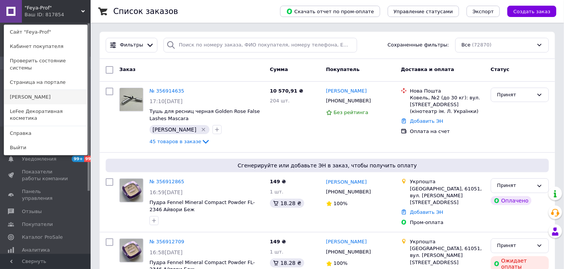
click at [20, 90] on link "[PERSON_NAME]" at bounding box center [45, 97] width 83 height 14
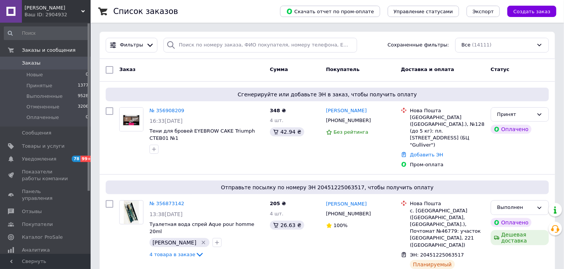
click at [37, 60] on span "Заказы" at bounding box center [31, 63] width 19 height 7
